Goal: Transaction & Acquisition: Purchase product/service

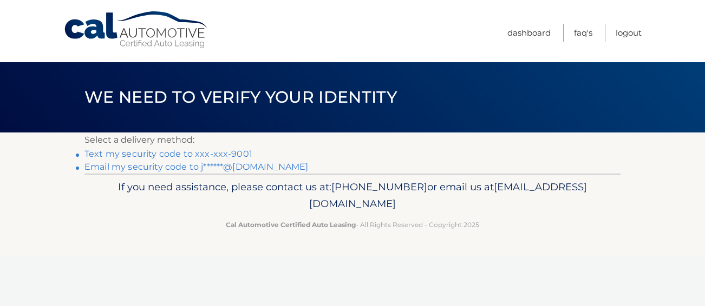
click at [137, 152] on link "Text my security code to xxx-xxx-9001" at bounding box center [168, 154] width 168 height 10
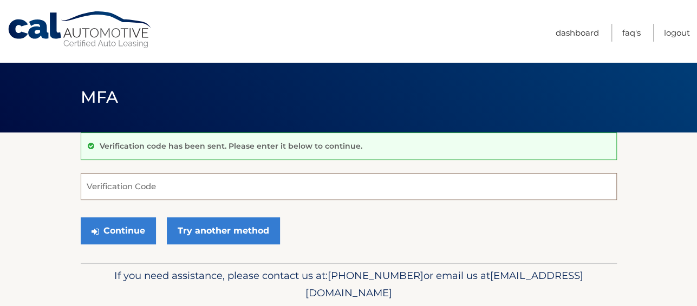
click at [110, 182] on input "Verification Code" at bounding box center [349, 186] width 536 height 27
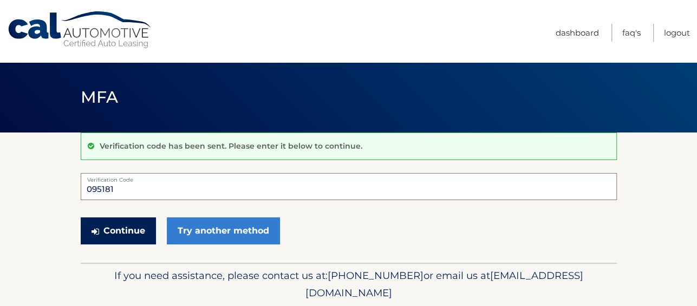
type input "095181"
click at [105, 227] on button "Continue" at bounding box center [118, 231] width 75 height 27
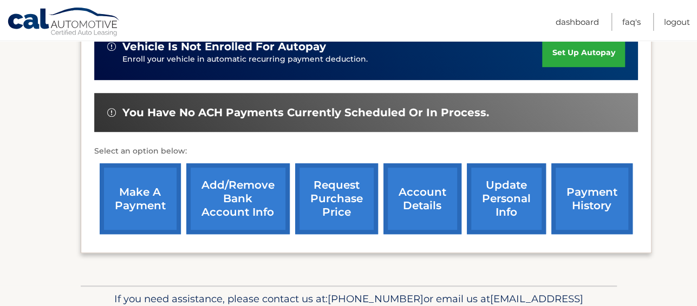
scroll to position [325, 0]
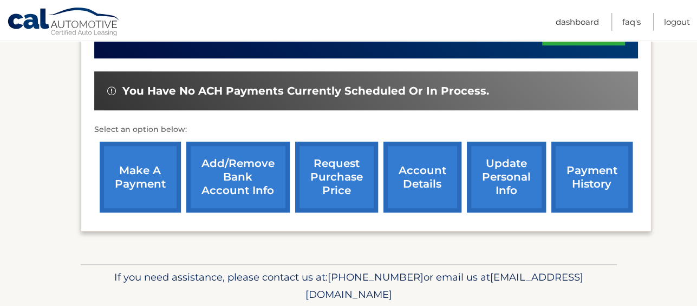
click at [124, 179] on link "make a payment" at bounding box center [140, 177] width 81 height 71
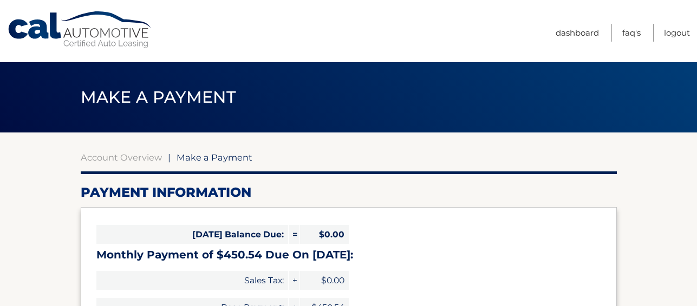
select select "NzZjM2I5NjItYTM5Yi00Njc3LThhZGMtYzBkNzlkZTk2Mzcy"
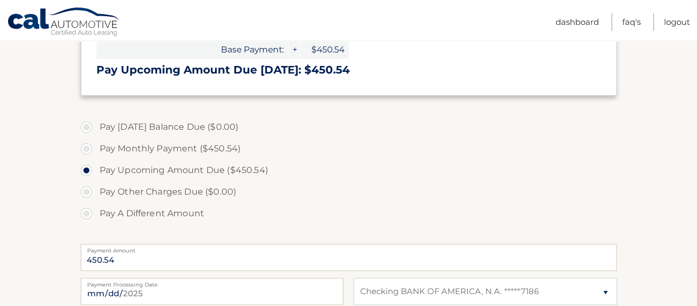
scroll to position [260, 0]
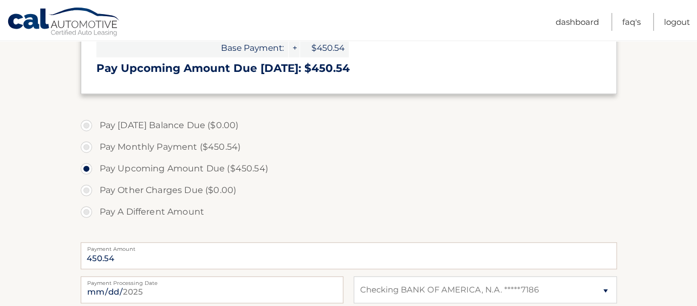
click at [83, 146] on label "Pay Monthly Payment ($450.54)" at bounding box center [349, 147] width 536 height 22
click at [85, 146] on input "Pay Monthly Payment ($450.54)" at bounding box center [90, 144] width 11 height 17
radio input "true"
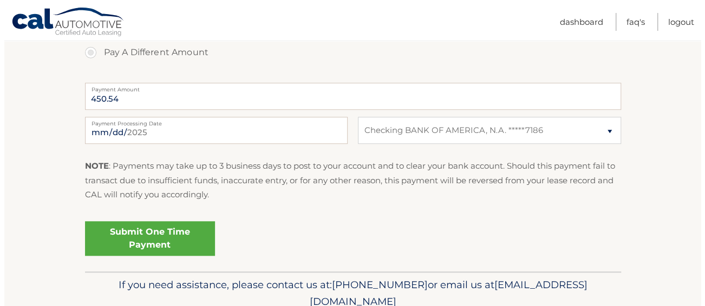
scroll to position [423, 0]
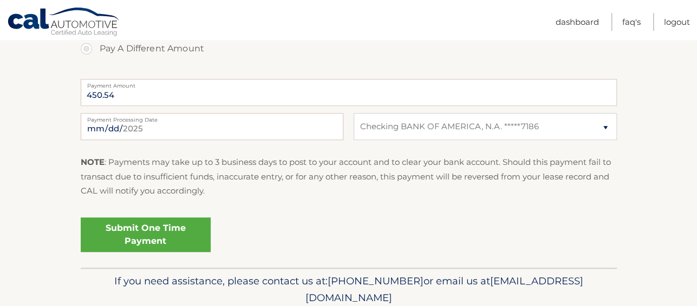
click at [138, 237] on link "Submit One Time Payment" at bounding box center [146, 235] width 130 height 35
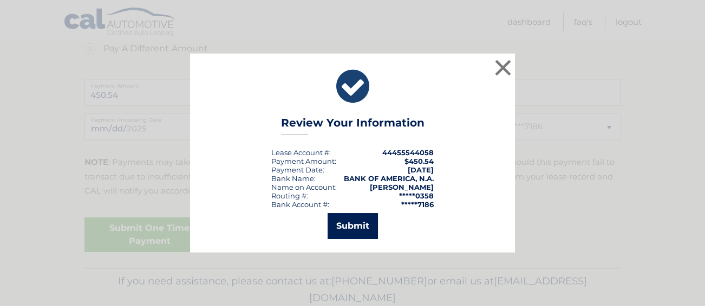
click at [348, 222] on button "Submit" at bounding box center [352, 226] width 50 height 26
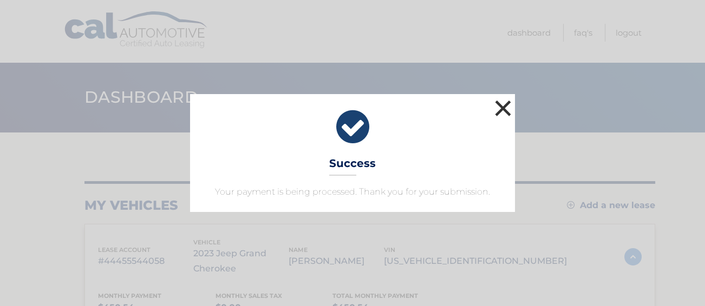
click at [502, 104] on button "×" at bounding box center [503, 108] width 22 height 22
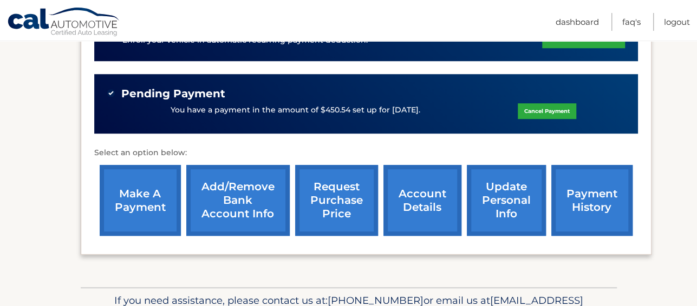
scroll to position [384, 0]
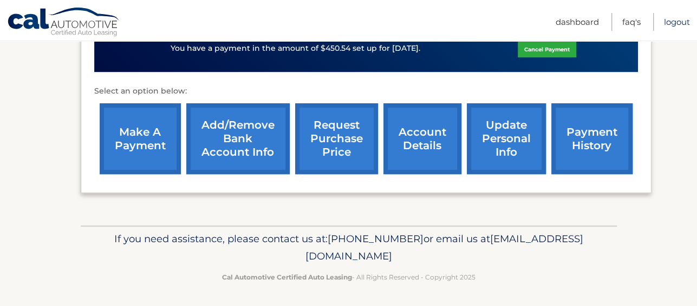
click at [664, 21] on link "Logout" at bounding box center [677, 22] width 26 height 18
